Goal: Task Accomplishment & Management: Use online tool/utility

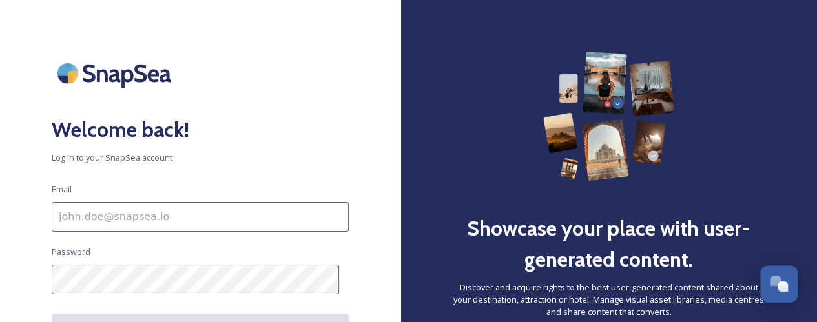
click at [168, 210] on input at bounding box center [200, 217] width 297 height 30
type input "[PERSON_NAME][EMAIL_ADDRESS][PERSON_NAME][DOMAIN_NAME]"
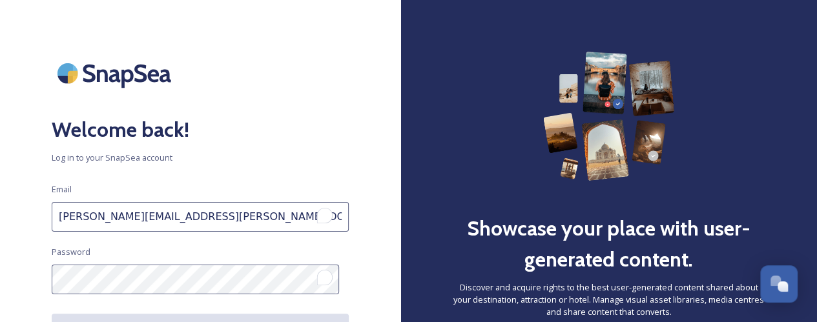
click at [68, 218] on input "[PERSON_NAME][EMAIL_ADDRESS][PERSON_NAME][DOMAIN_NAME]" at bounding box center [200, 217] width 297 height 30
click at [103, 221] on input "[PERSON_NAME][EMAIL_ADDRESS][PERSON_NAME][DOMAIN_NAME]" at bounding box center [200, 217] width 297 height 30
click at [130, 217] on input "[PERSON_NAME][EMAIL_ADDRESS][PERSON_NAME][DOMAIN_NAME]" at bounding box center [200, 217] width 297 height 30
click at [231, 216] on input "[PERSON_NAME][EMAIL_ADDRESS][PERSON_NAME][DOMAIN_NAME]" at bounding box center [200, 217] width 297 height 30
drag, startPoint x: 258, startPoint y: 219, endPoint x: 23, endPoint y: 219, distance: 235.0
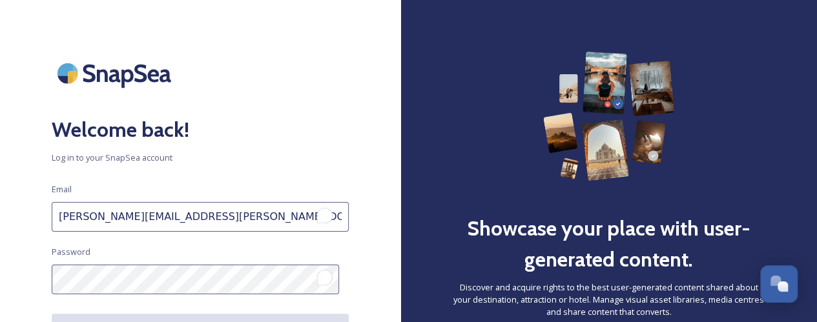
click at [28, 221] on div "Welcome back! Log in to your SnapSea account Email [PERSON_NAME][EMAIL_ADDRESS]…" at bounding box center [200, 161] width 400 height 219
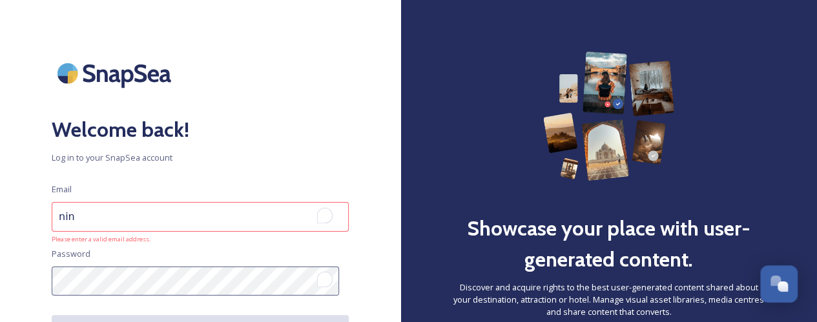
type input "[EMAIL_ADDRESS][DOMAIN_NAME]"
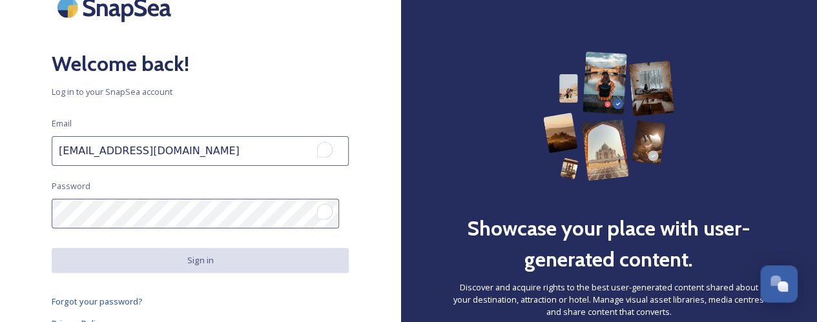
scroll to position [74, 0]
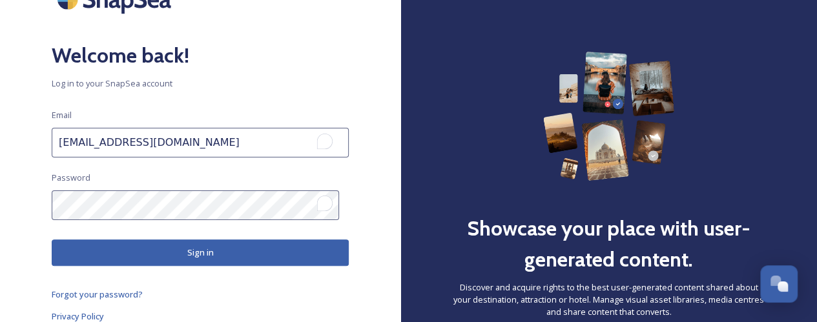
click at [236, 250] on button "Sign in" at bounding box center [200, 252] width 297 height 26
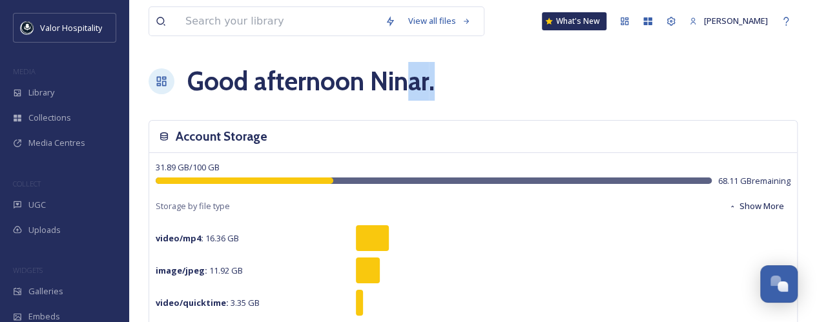
drag, startPoint x: 411, startPoint y: 86, endPoint x: 437, endPoint y: 87, distance: 25.9
click at [437, 87] on div "Good afternoon [PERSON_NAME] ." at bounding box center [472, 81] width 649 height 39
click at [391, 88] on h1 "Good afternoon [PERSON_NAME] ." at bounding box center [310, 81] width 247 height 39
drag, startPoint x: 376, startPoint y: 84, endPoint x: 446, endPoint y: 99, distance: 72.0
click at [446, 99] on div "Good afternoon [PERSON_NAME] ." at bounding box center [472, 81] width 649 height 39
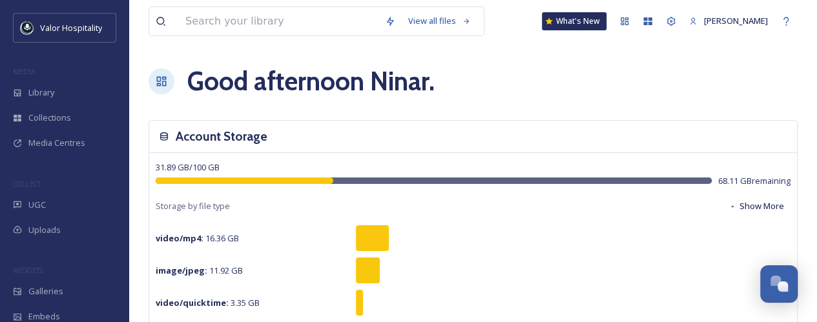
click at [345, 92] on h1 "Good afternoon [PERSON_NAME] ." at bounding box center [310, 81] width 247 height 39
click at [254, 92] on h1 "Good afternoon [PERSON_NAME] ." at bounding box center [310, 81] width 247 height 39
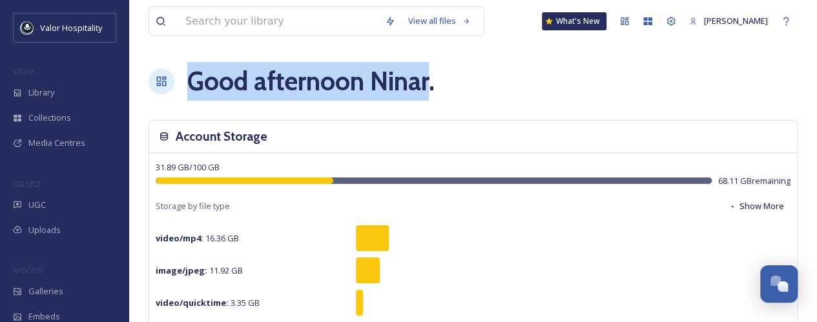
drag, startPoint x: 192, startPoint y: 88, endPoint x: 426, endPoint y: 89, distance: 233.7
click at [426, 89] on h1 "Good afternoon [PERSON_NAME] ." at bounding box center [310, 81] width 247 height 39
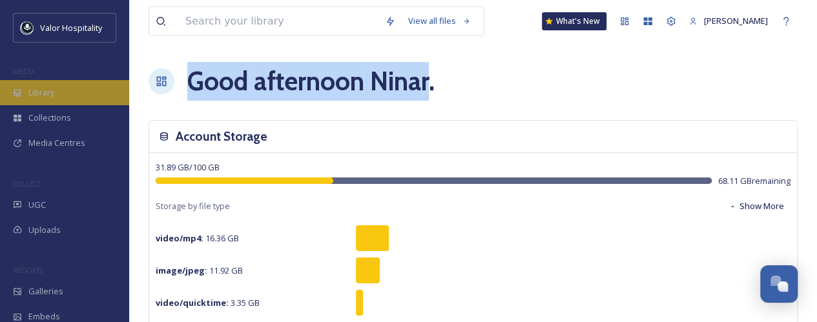
click at [57, 88] on div "Library" at bounding box center [64, 92] width 129 height 25
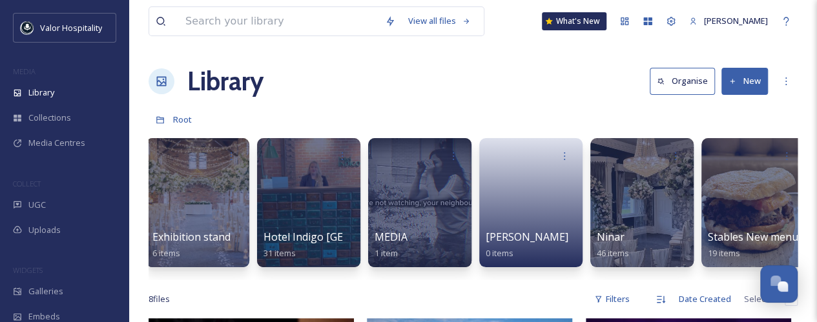
scroll to position [0, 684]
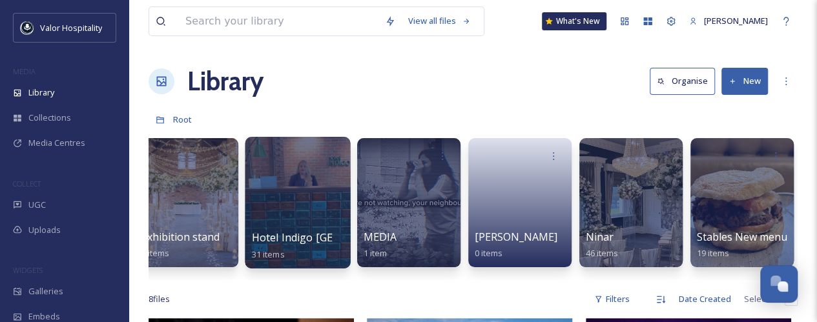
click at [294, 205] on div at bounding box center [297, 203] width 105 height 132
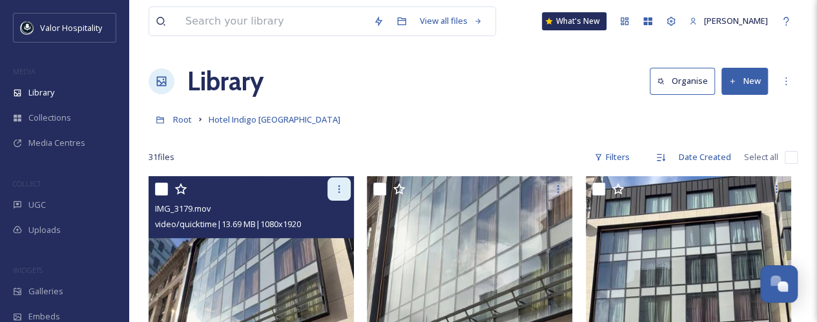
click at [341, 188] on icon at bounding box center [339, 189] width 10 height 10
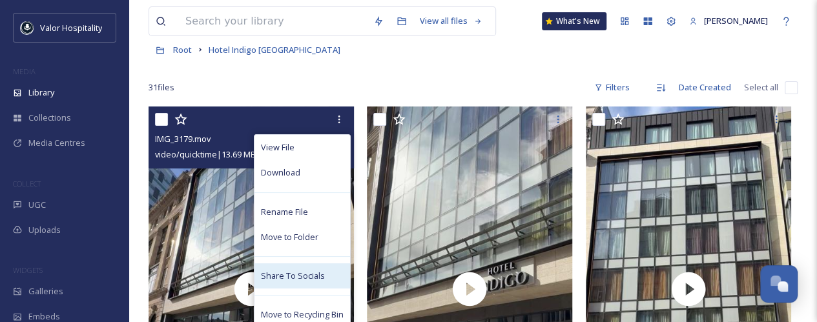
scroll to position [65, 0]
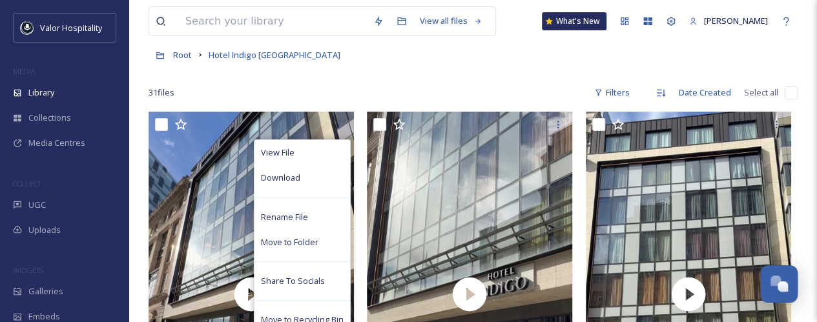
click at [333, 85] on div "31 file s Filters Date Created Select all" at bounding box center [472, 92] width 649 height 25
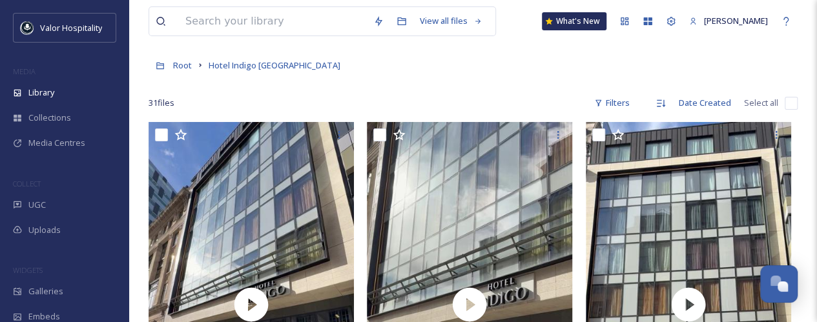
scroll to position [0, 0]
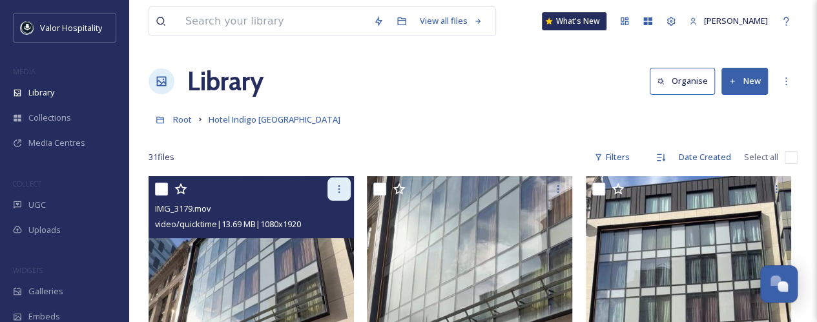
click at [338, 188] on icon at bounding box center [339, 189] width 10 height 10
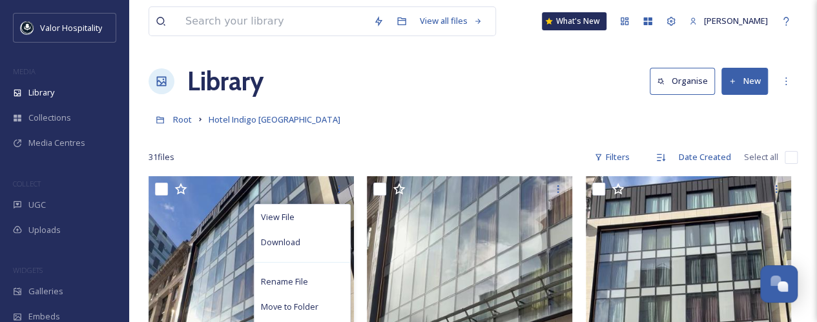
click at [378, 90] on div "Library Organise New" at bounding box center [472, 81] width 649 height 39
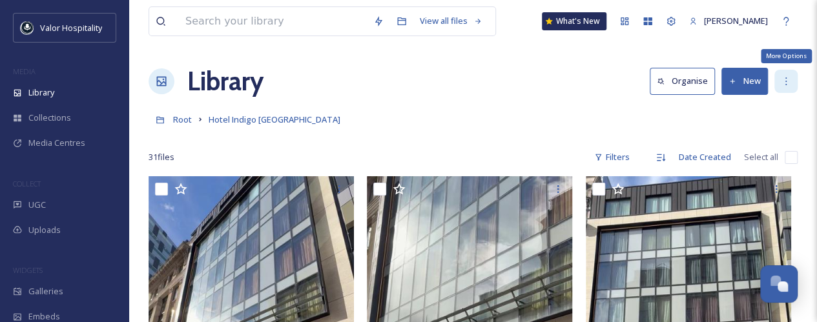
click at [781, 83] on icon at bounding box center [785, 81] width 10 height 10
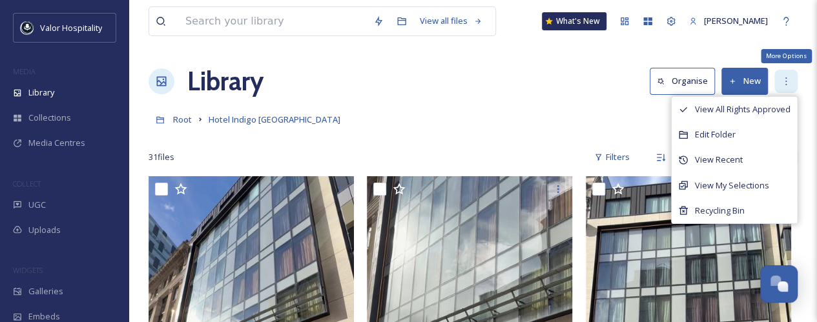
click at [786, 86] on icon at bounding box center [785, 81] width 10 height 10
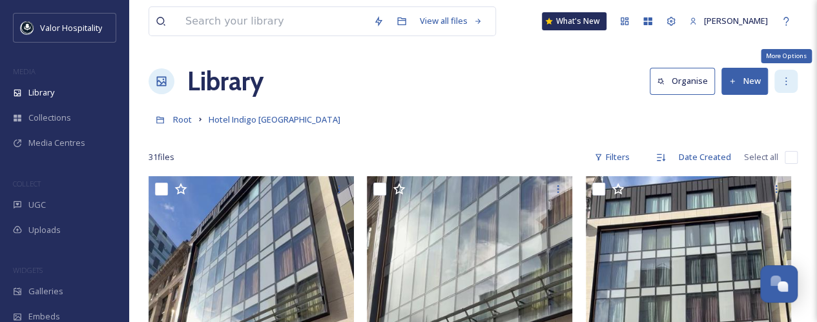
click at [786, 82] on icon at bounding box center [785, 81] width 10 height 10
click at [456, 121] on div "Root Hotel Indigo [GEOGRAPHIC_DATA]" at bounding box center [472, 119] width 649 height 25
click at [787, 79] on icon at bounding box center [785, 81] width 10 height 10
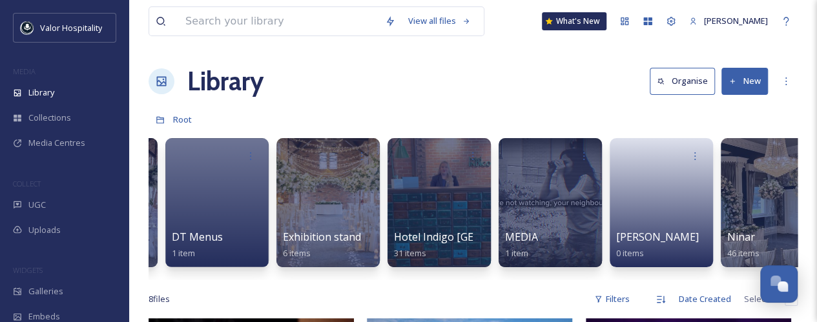
scroll to position [0, 584]
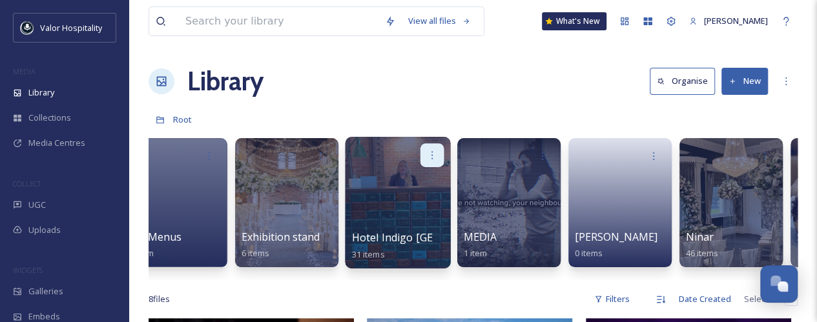
click at [432, 152] on icon at bounding box center [431, 155] width 1 height 8
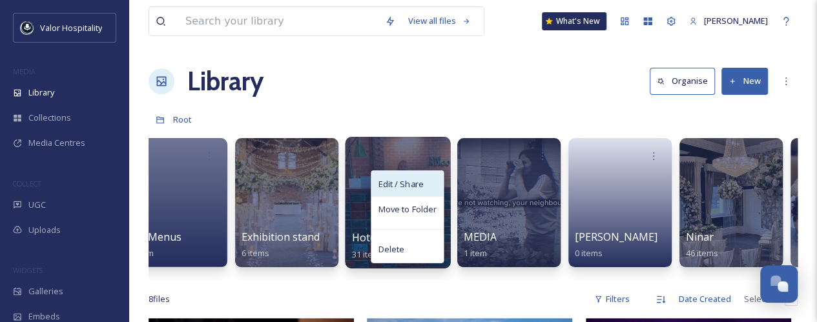
click at [412, 183] on span "Edit / Share" at bounding box center [400, 184] width 45 height 13
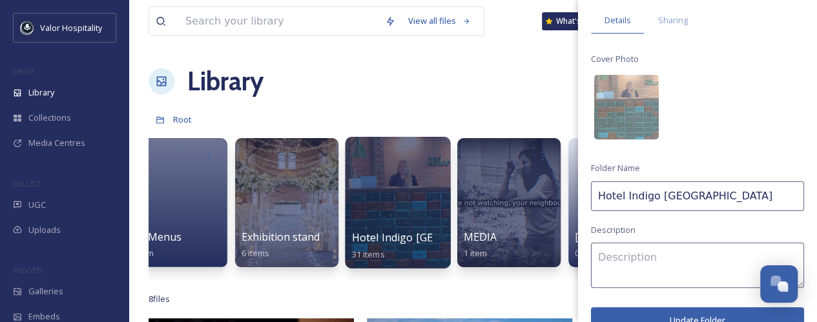
scroll to position [0, 0]
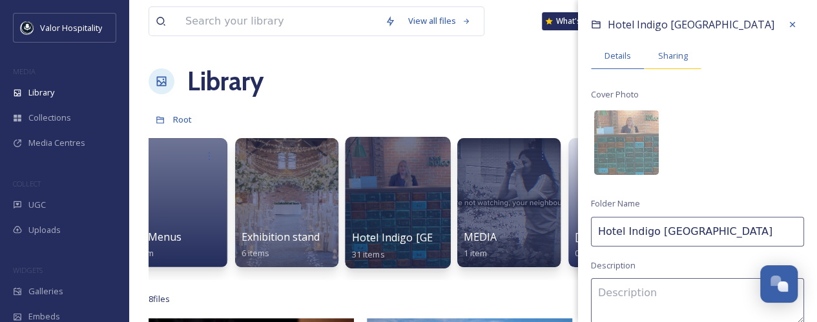
click at [670, 52] on span "Sharing" at bounding box center [673, 56] width 30 height 12
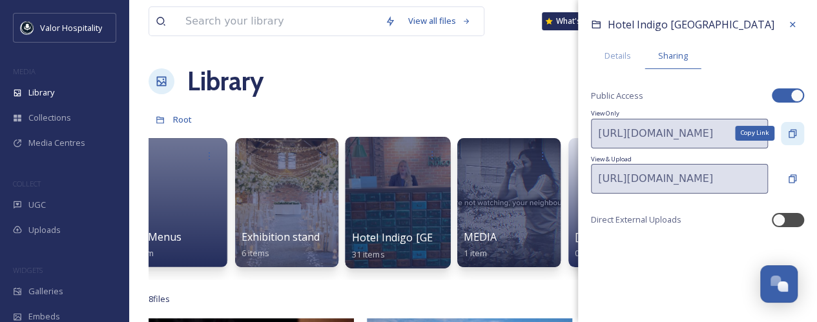
click at [793, 130] on icon at bounding box center [792, 133] width 8 height 8
click at [475, 81] on div "Library Organise New" at bounding box center [472, 81] width 649 height 39
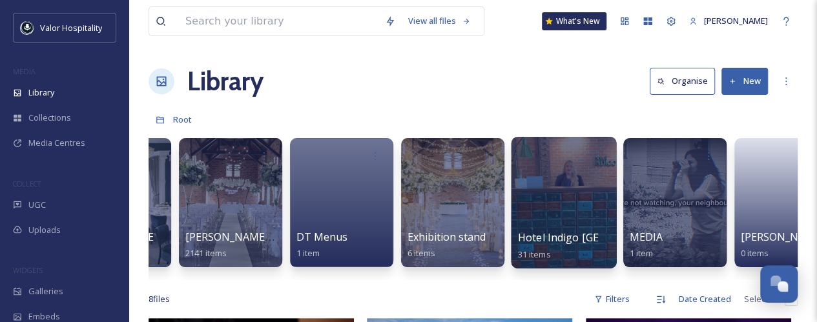
scroll to position [0, 538]
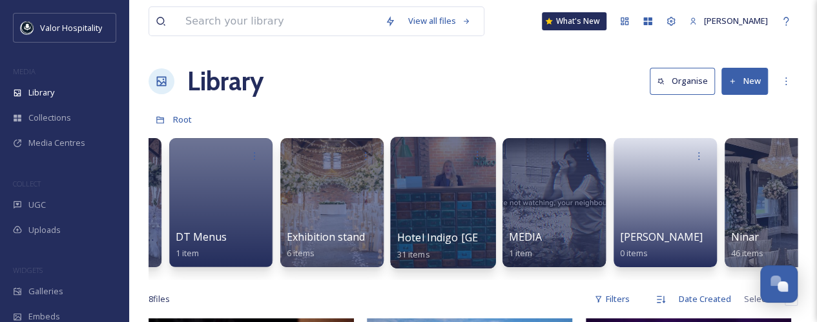
click at [429, 191] on div at bounding box center [442, 203] width 105 height 132
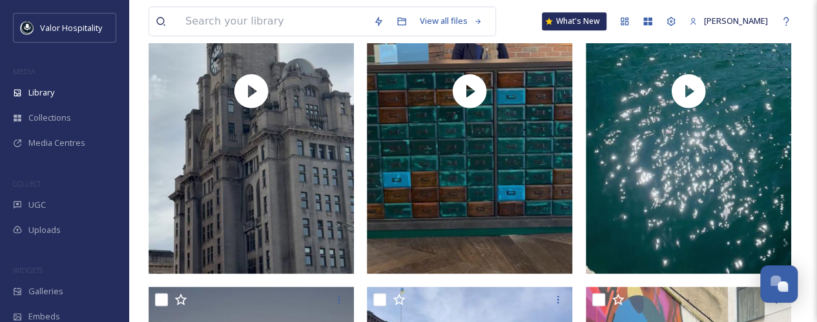
scroll to position [516, 0]
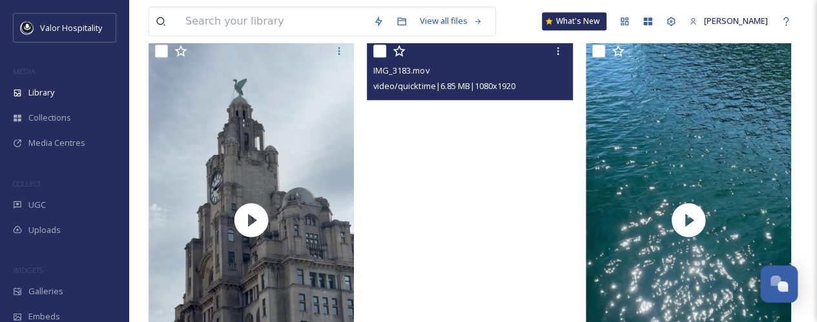
click at [482, 218] on video "IMG_3183.mov" at bounding box center [469, 220] width 205 height 365
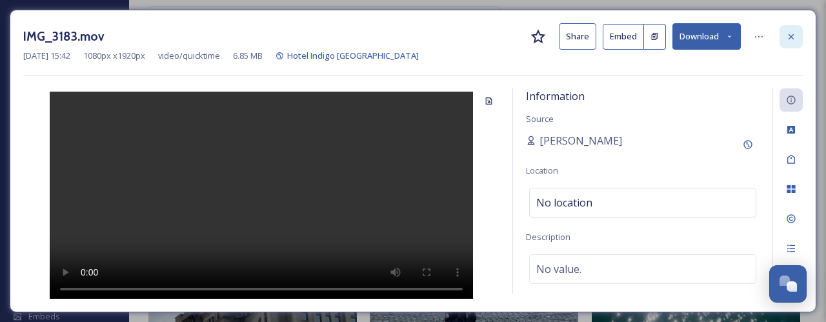
click at [796, 29] on div at bounding box center [791, 36] width 23 height 23
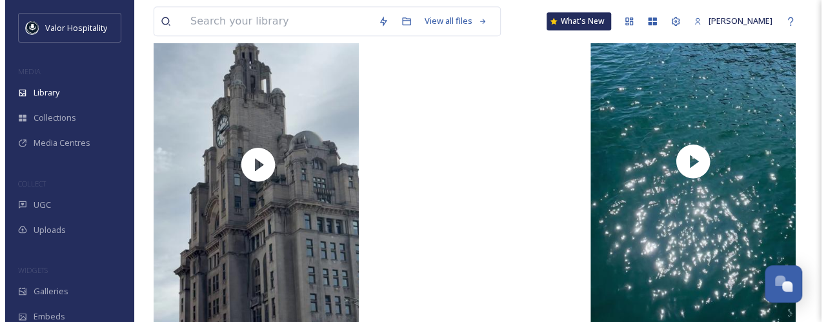
scroll to position [581, 0]
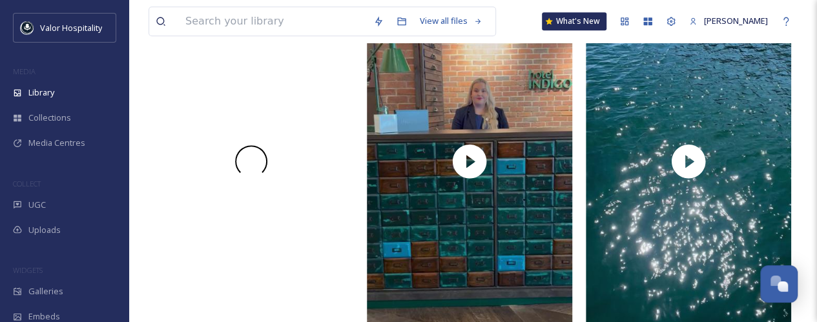
click at [245, 161] on span at bounding box center [251, 161] width 32 height 32
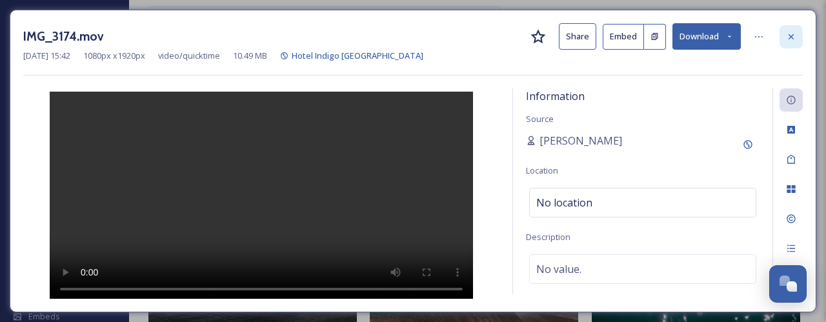
click at [789, 33] on icon at bounding box center [791, 37] width 10 height 10
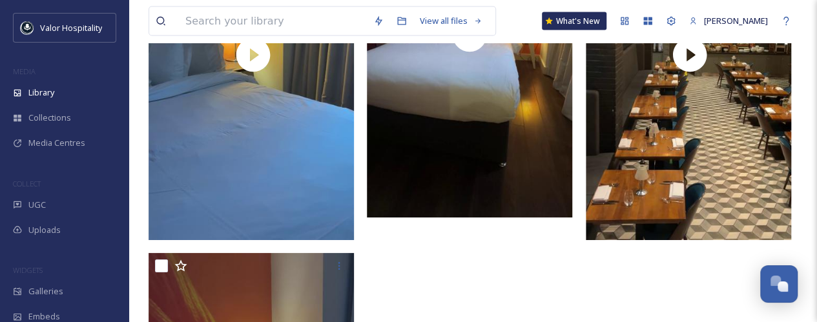
scroll to position [3495, 0]
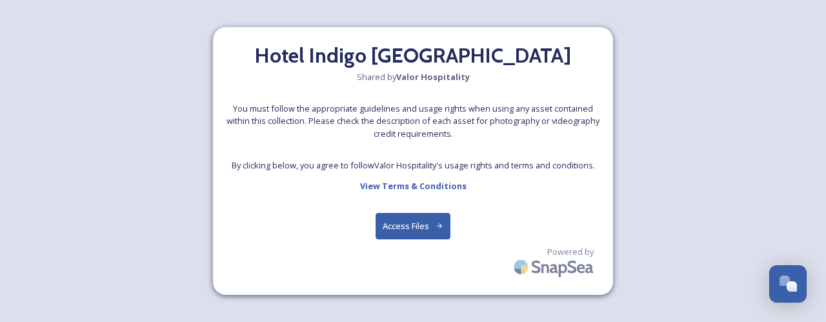
click at [427, 228] on button "Access Files" at bounding box center [414, 226] width 76 height 26
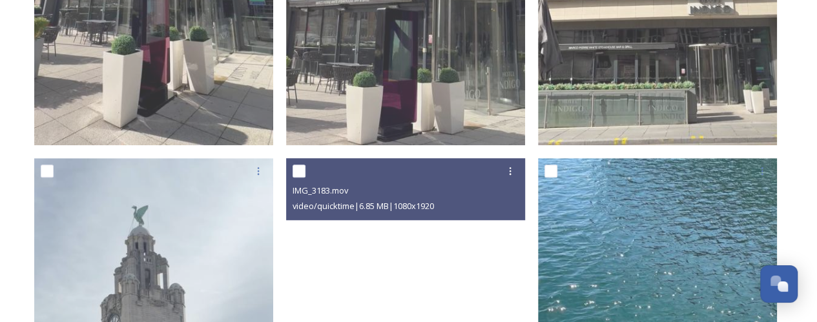
scroll to position [194, 0]
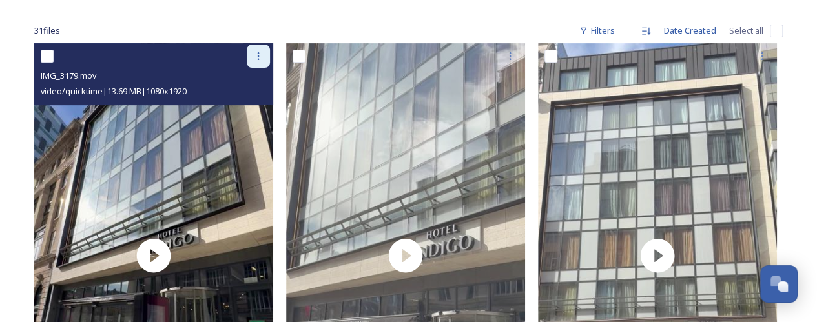
click at [259, 59] on icon at bounding box center [258, 56] width 10 height 10
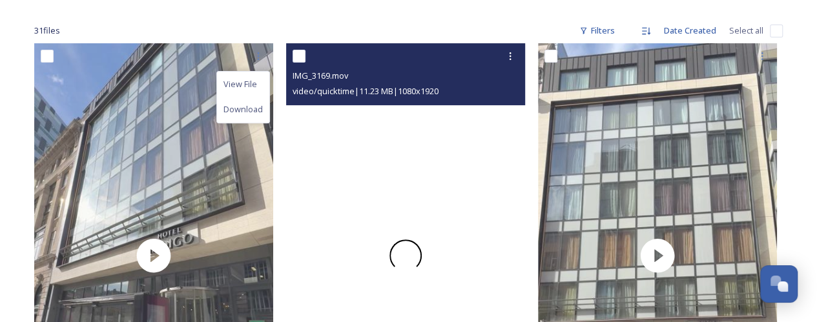
click at [414, 259] on span at bounding box center [405, 255] width 32 height 32
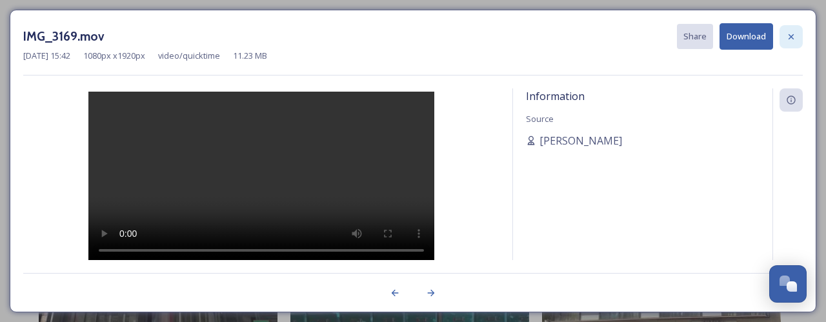
click at [797, 36] on icon at bounding box center [791, 37] width 10 height 10
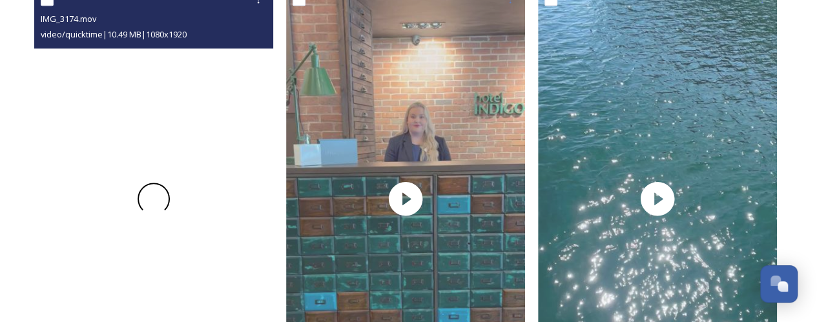
scroll to position [775, 0]
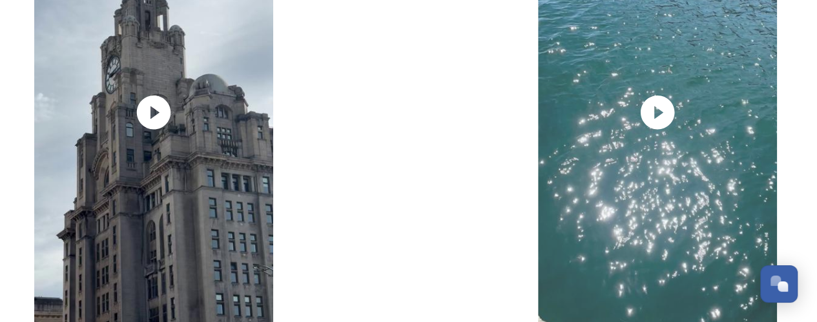
click at [403, 114] on video "IMG_3183.mov" at bounding box center [405, 112] width 239 height 425
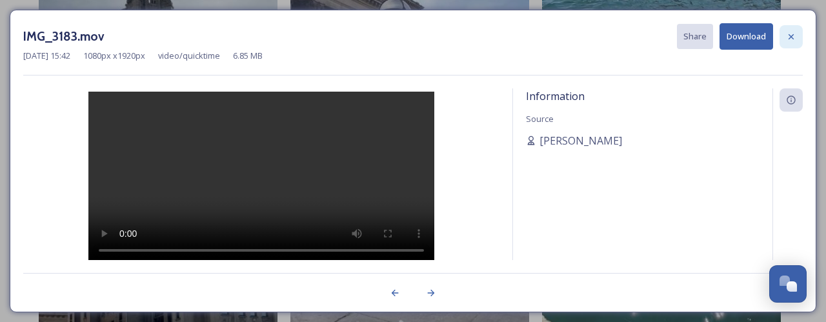
click at [786, 36] on icon at bounding box center [791, 37] width 10 height 10
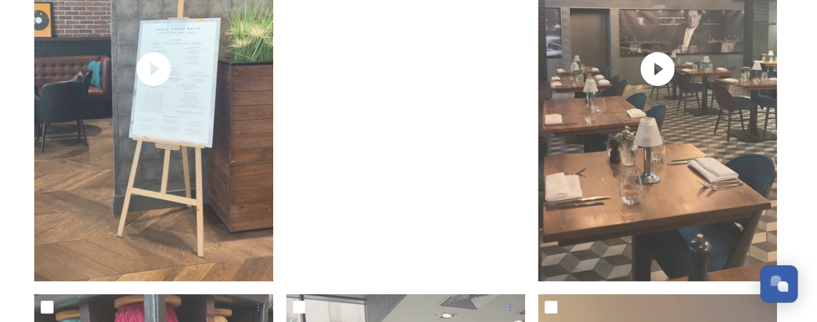
scroll to position [2259, 0]
